Goal: Task Accomplishment & Management: Complete application form

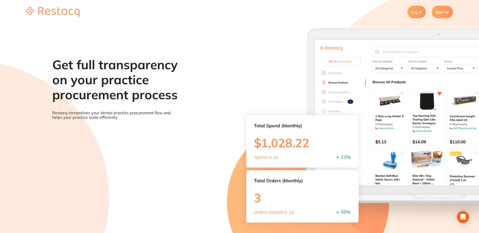
click at [445, 15] on link "Sign Up" at bounding box center [442, 12] width 21 height 13
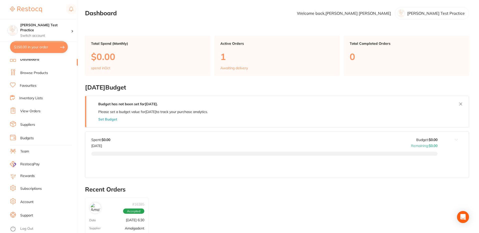
scroll to position [169, 0]
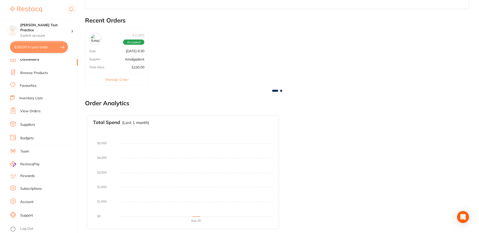
click at [23, 229] on link "Log Out" at bounding box center [26, 229] width 13 height 5
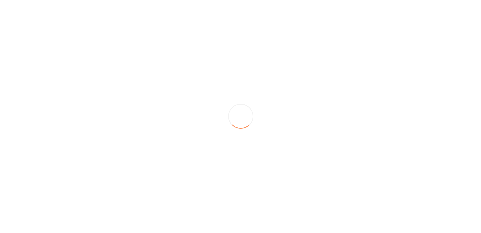
scroll to position [0, 0]
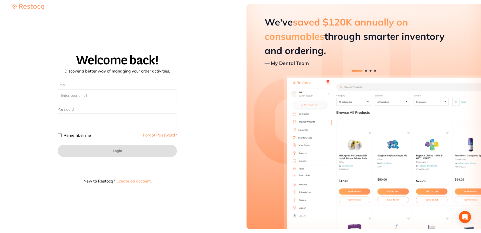
click at [140, 183] on button "Create an account" at bounding box center [133, 181] width 35 height 4
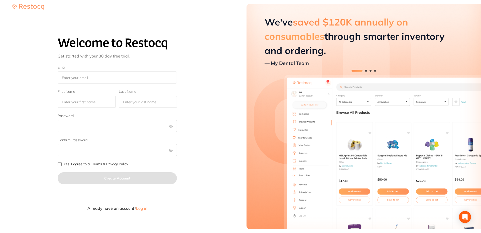
type input "[EMAIL_ADDRESS][DOMAIN_NAME]"
type input "Meredith"
type input "Combs"
checkbox input "true"
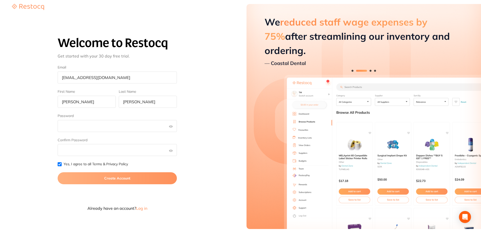
click at [60, 164] on input "Yes, I agree to all Terms & Privacy Policy" at bounding box center [60, 164] width 4 height 4
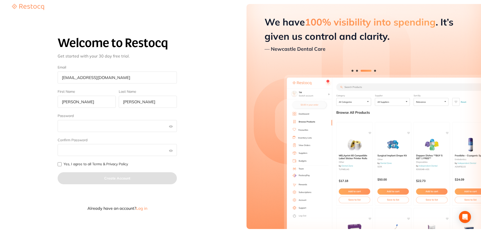
click at [58, 164] on input "Yes, I agree to all Terms & Privacy Policy" at bounding box center [60, 164] width 4 height 4
checkbox input "true"
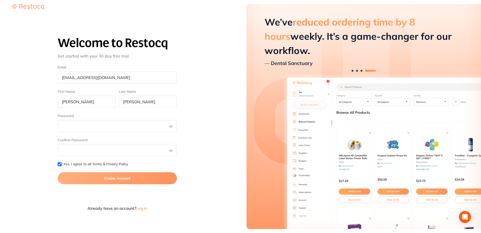
click at [114, 178] on button "Create Account" at bounding box center [117, 178] width 119 height 12
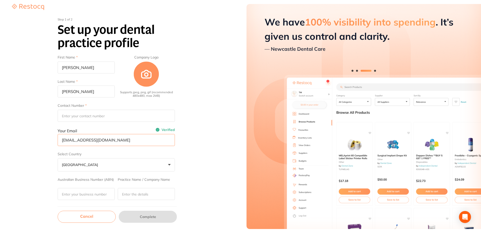
click at [89, 137] on input "hucapeku@mailinator.com" at bounding box center [116, 140] width 117 height 12
click at [89, 138] on input "hucapeku@mailinator.com" at bounding box center [116, 140] width 117 height 12
type input "Christian"
type input "Hartman"
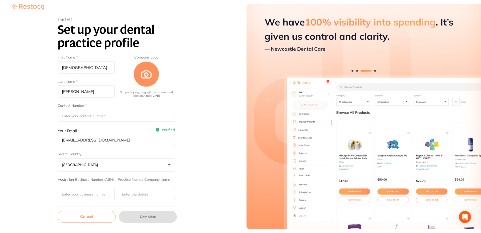
type input "+1 (318) 102-6443"
type input "zawefyf@mailinator.com"
type input "714"
type input "Stanley and Hahn Inc"
type input "46 Cowley Extension"
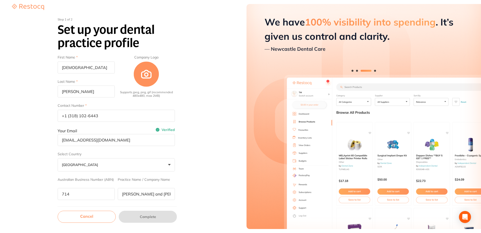
type input "Magni proident arch"
type input "Illum eius aspernat"
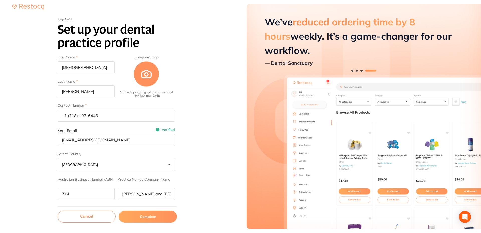
click at [90, 140] on input "zawefyf@mailinator.com" at bounding box center [116, 140] width 117 height 12
paste input "hucapeku"
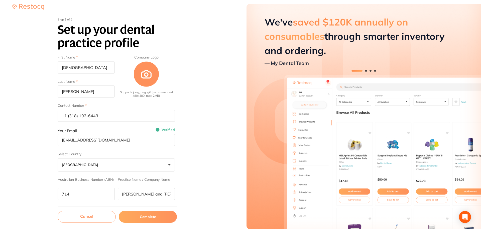
type input "hucapeku@mailinator.com"
click at [148, 219] on button "Complete" at bounding box center [148, 217] width 58 height 12
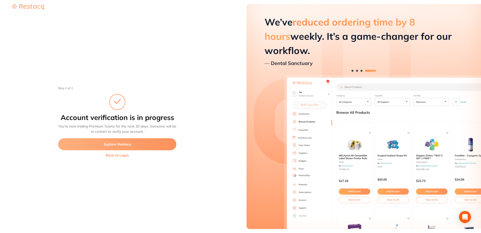
click at [118, 154] on button "Back to Login" at bounding box center [117, 155] width 118 height 4
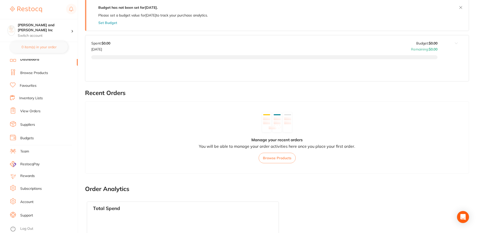
scroll to position [150, 0]
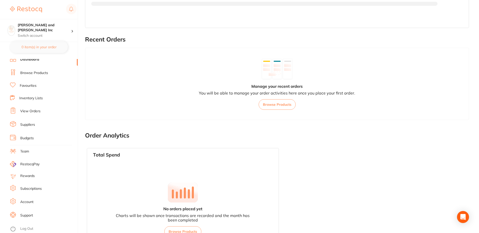
click at [28, 231] on link "Log Out" at bounding box center [26, 229] width 13 height 5
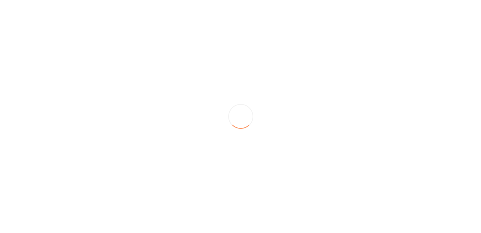
scroll to position [0, 0]
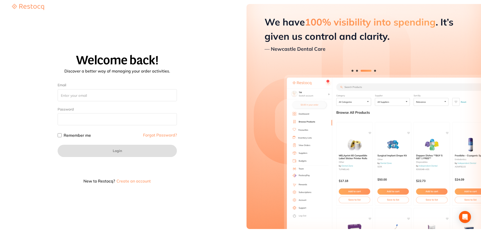
click at [137, 181] on button "Create an account" at bounding box center [133, 181] width 35 height 4
